Goal: Task Accomplishment & Management: Manage account settings

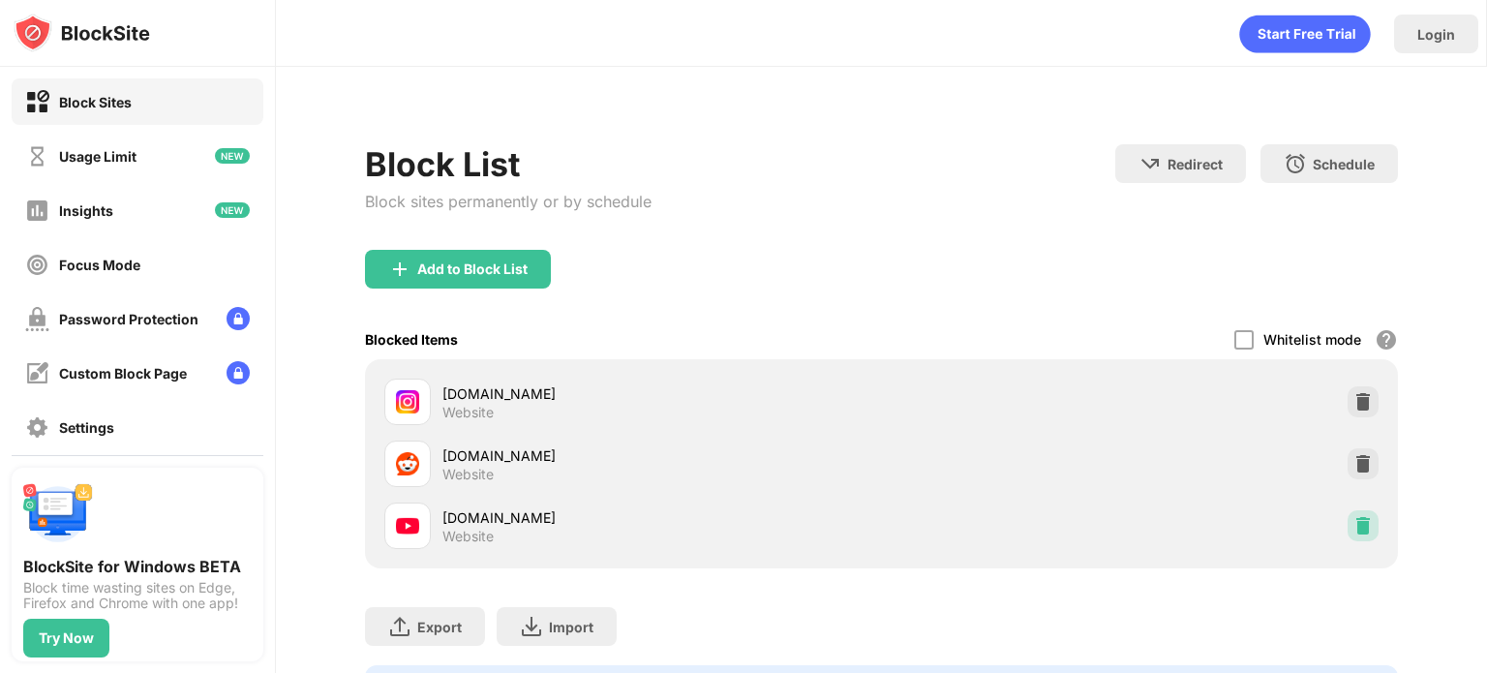
click at [1354, 521] on img at bounding box center [1363, 525] width 19 height 19
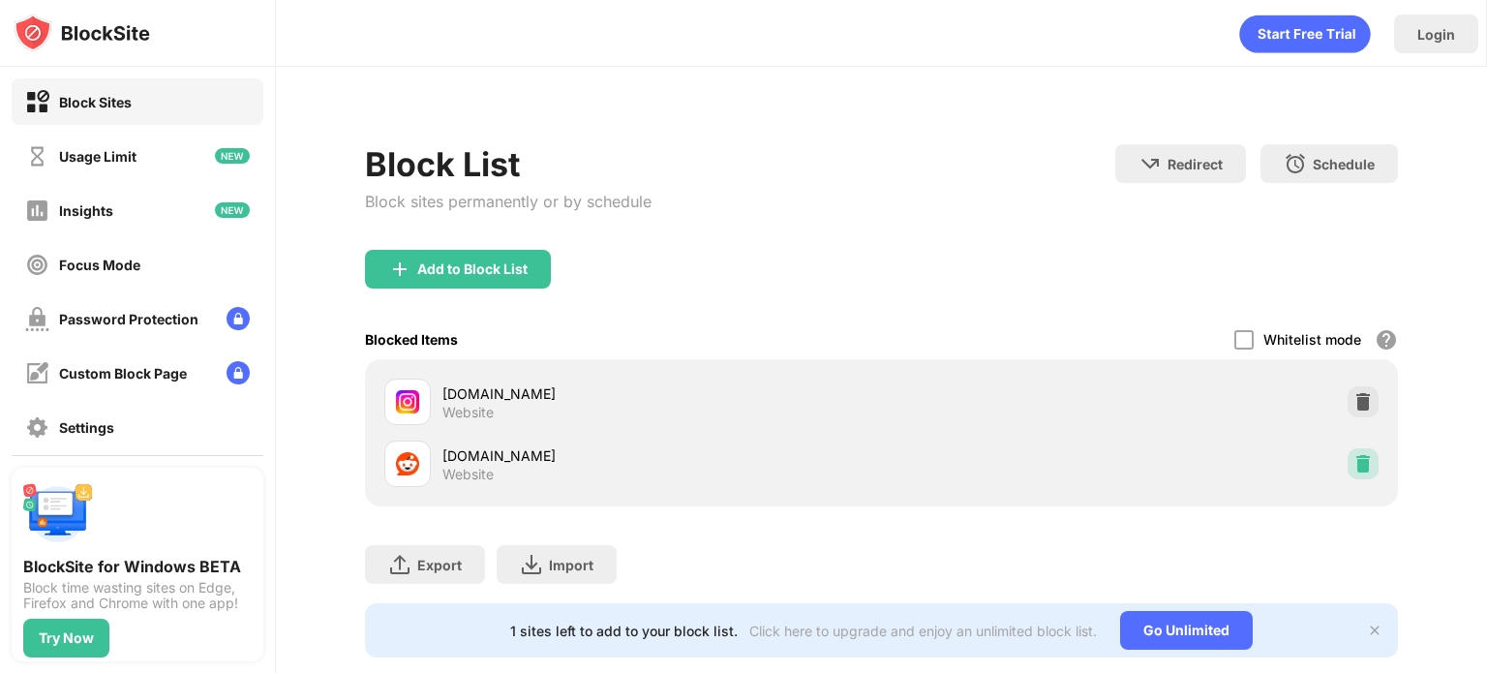
click at [1354, 457] on img at bounding box center [1363, 463] width 19 height 19
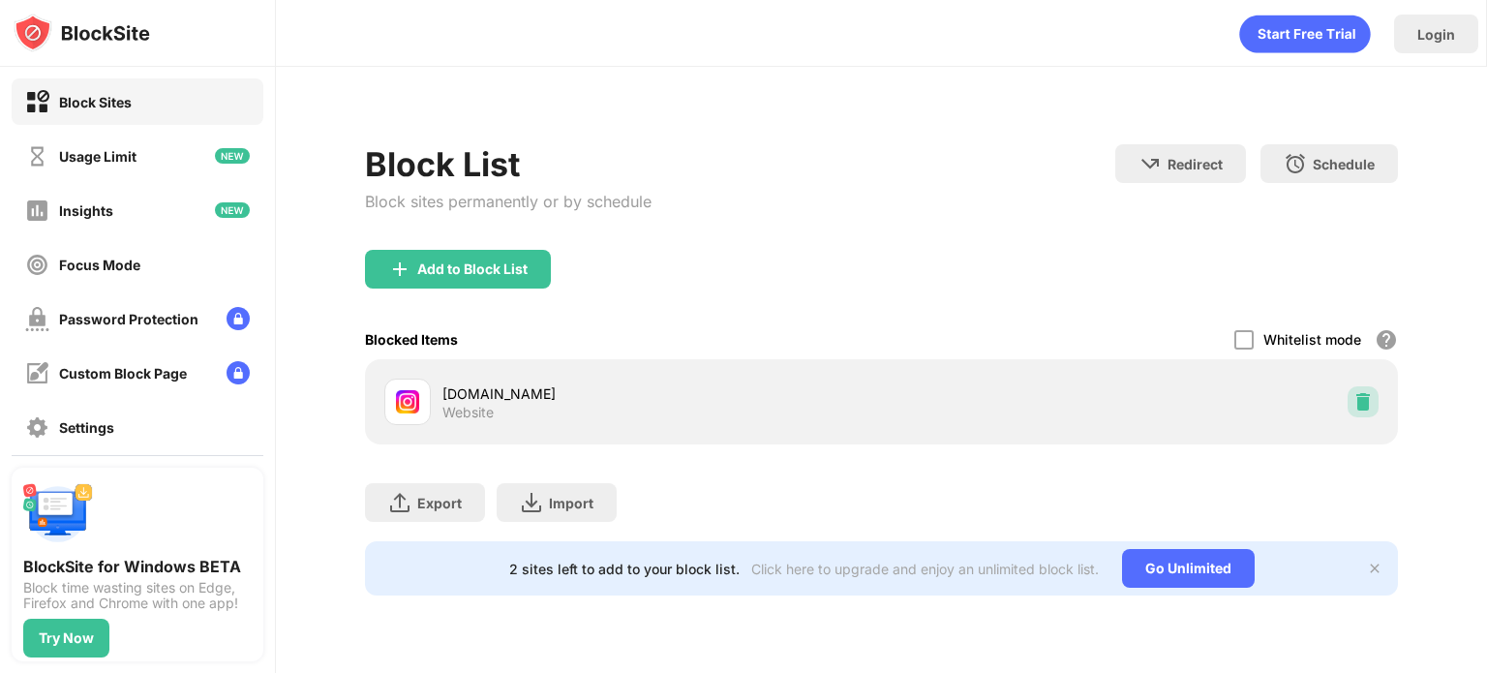
click at [1368, 397] on img at bounding box center [1363, 401] width 19 height 19
